Goal: Task Accomplishment & Management: Manage account settings

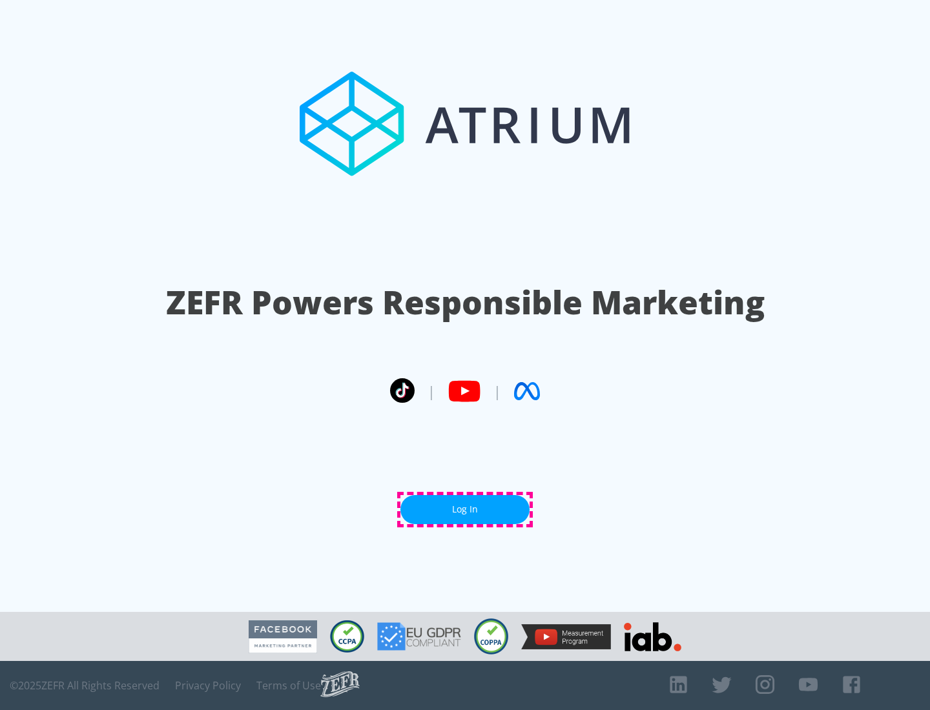
click at [465, 510] on link "Log In" at bounding box center [464, 509] width 129 height 29
